Goal: Transaction & Acquisition: Purchase product/service

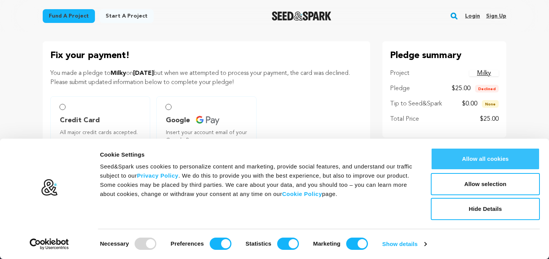
click at [436, 162] on button "Allow all cookies" at bounding box center [485, 159] width 109 height 22
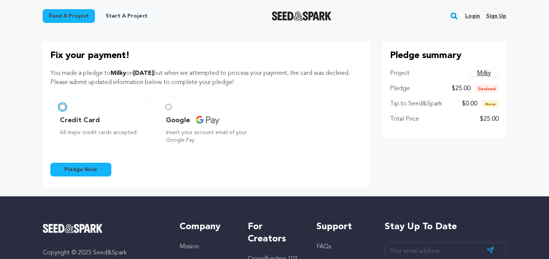
click at [61, 109] on input "Credit Card All major credit cards accepted." at bounding box center [62, 107] width 6 height 6
radio input "false"
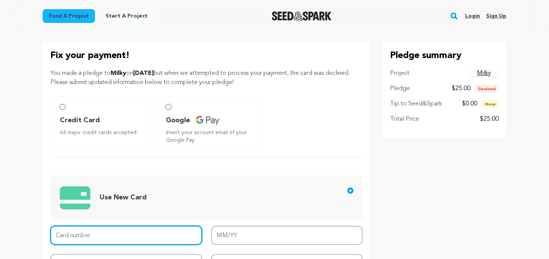
click at [89, 233] on input "Card number" at bounding box center [126, 234] width 152 height 19
type input "[CREDIT_CARD_NUMBER]"
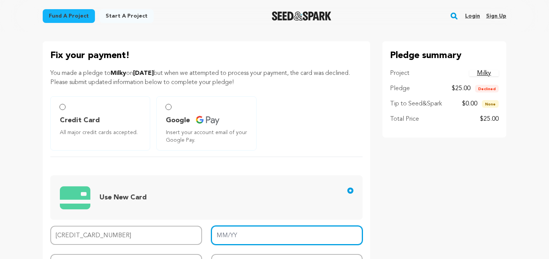
type input "03/28"
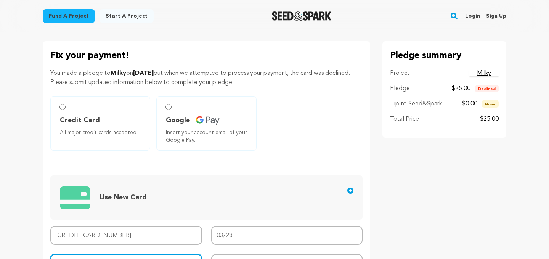
type input "579"
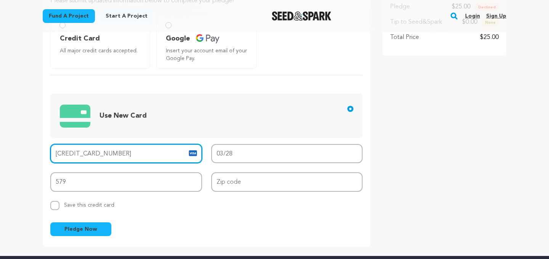
scroll to position [85, 0]
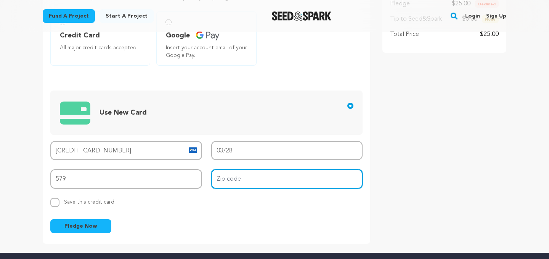
click at [223, 178] on input "Zip code" at bounding box center [287, 178] width 152 height 19
type input "10002"
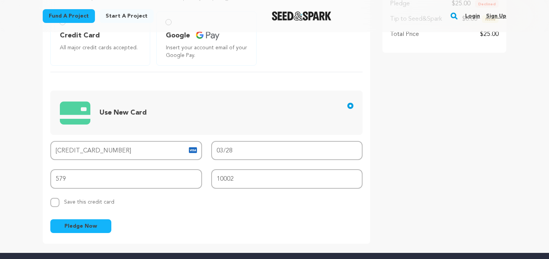
click at [81, 231] on button "Pledge Now" at bounding box center [80, 226] width 61 height 14
